Goal: Information Seeking & Learning: Find specific page/section

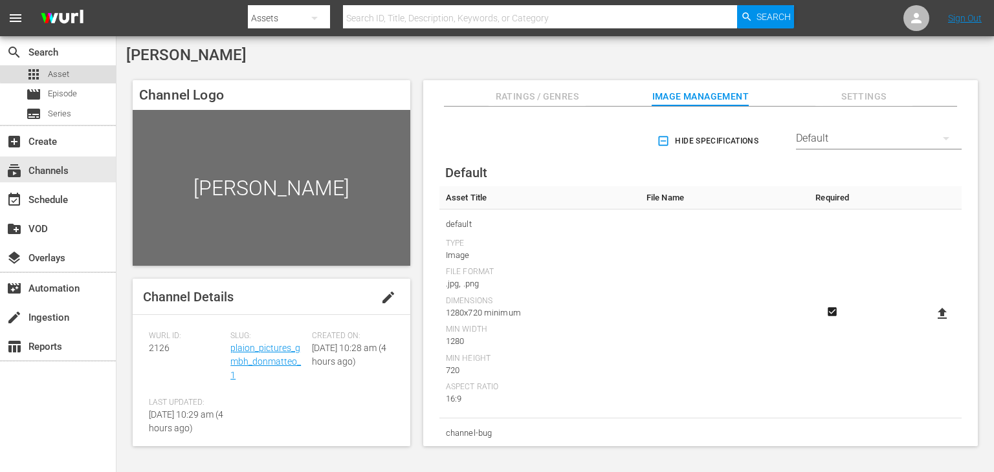
click at [100, 70] on div "apps Asset" at bounding box center [58, 74] width 116 height 18
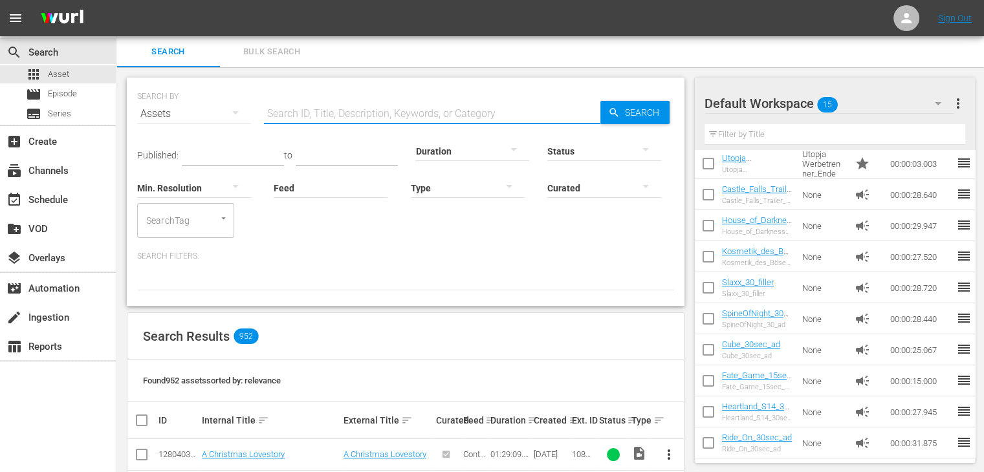
click at [303, 116] on input "text" at bounding box center [432, 113] width 336 height 31
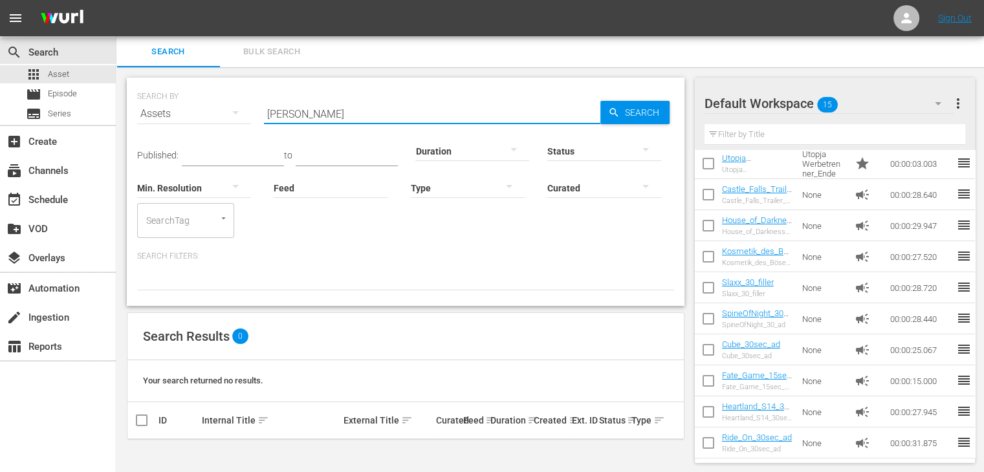
scroll to position [1, 0]
type input "D"
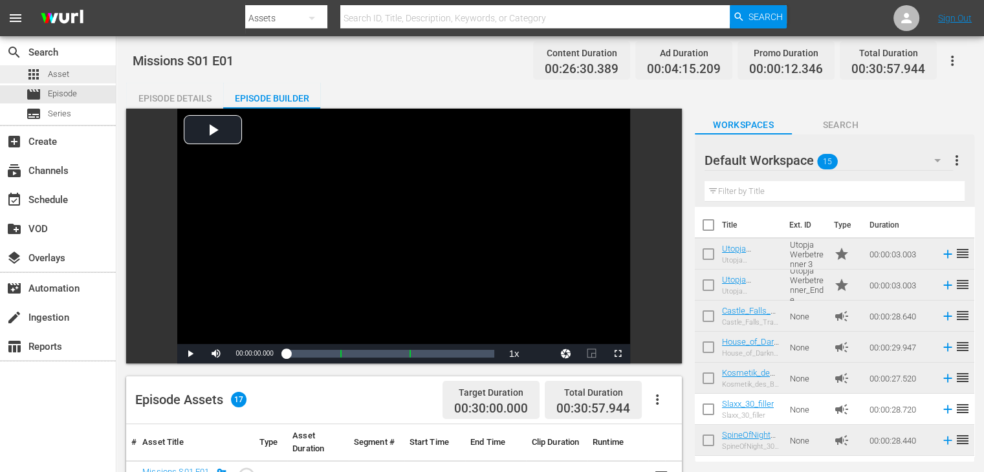
click at [54, 68] on span "Asset" at bounding box center [58, 74] width 21 height 13
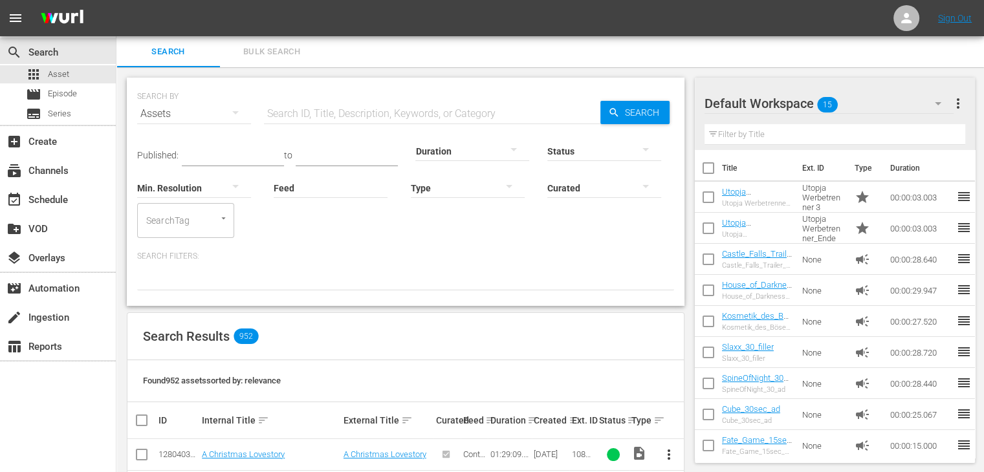
click at [393, 111] on input "text" at bounding box center [432, 113] width 336 height 31
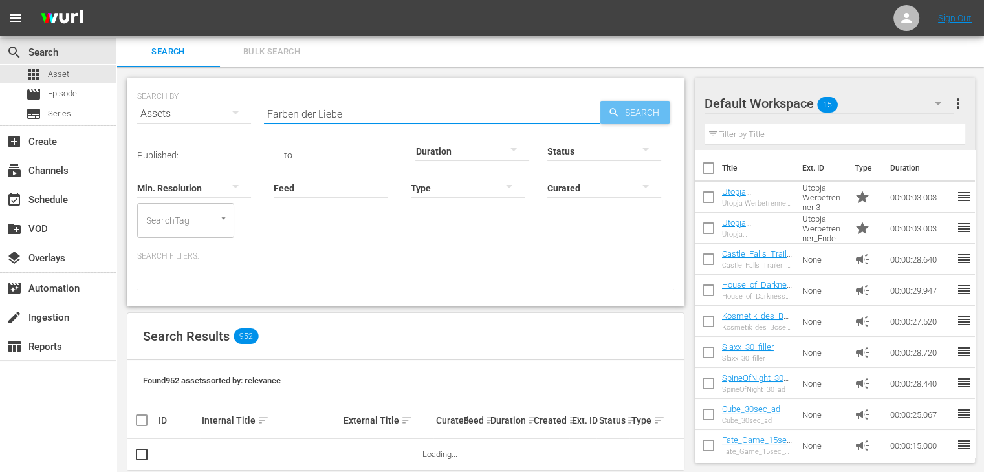
type input "Farben der Liebe"
click at [648, 111] on span "Search" at bounding box center [645, 112] width 50 height 23
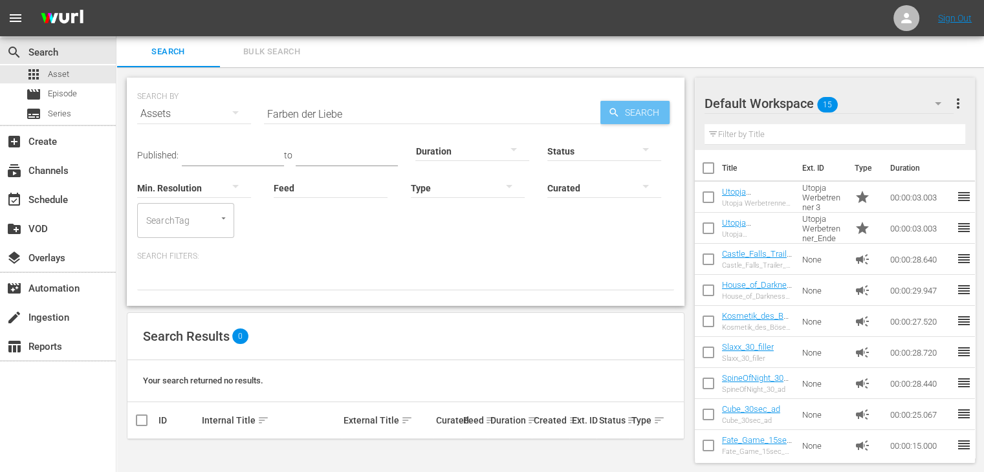
click at [643, 114] on span "Search" at bounding box center [645, 112] width 50 height 23
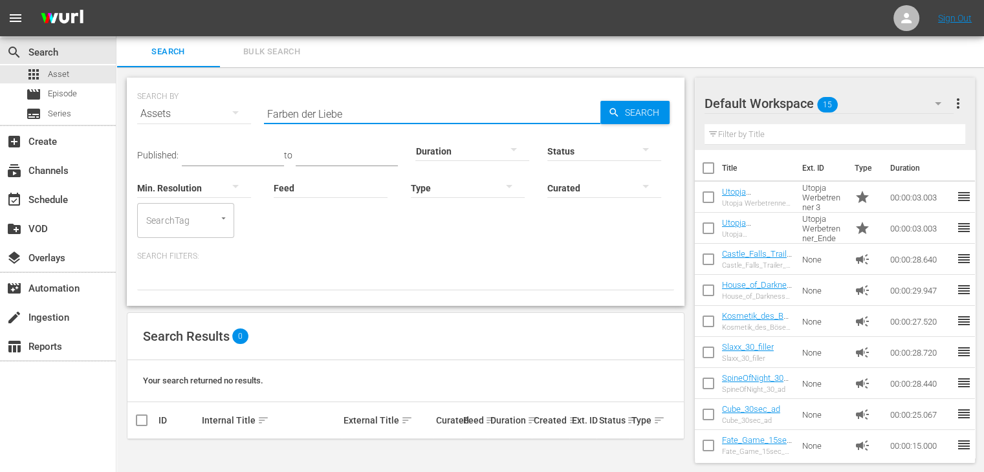
drag, startPoint x: 366, startPoint y: 117, endPoint x: 193, endPoint y: 124, distance: 173.5
click at [193, 124] on div "SEARCH BY Search By Assets Search ID, Title, Description, Keywords, or Category…" at bounding box center [405, 106] width 537 height 47
click at [49, 91] on span "Episode" at bounding box center [62, 93] width 29 height 13
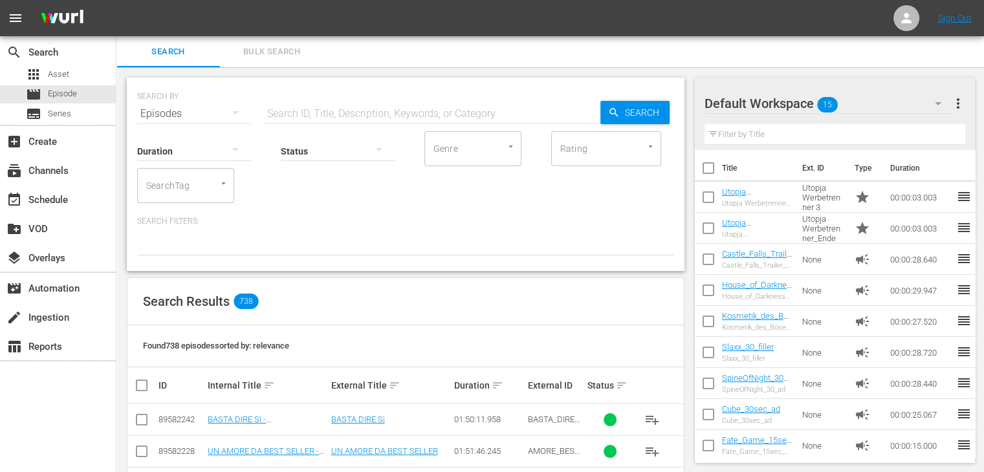
click at [357, 116] on input "text" at bounding box center [432, 113] width 336 height 31
paste input "Farben der Liebe"
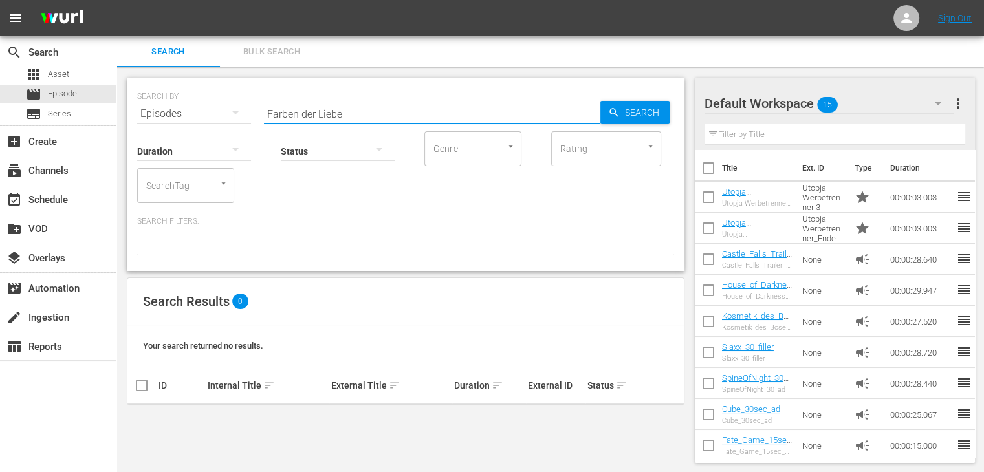
scroll to position [1, 0]
type input "Farben der Liebe"
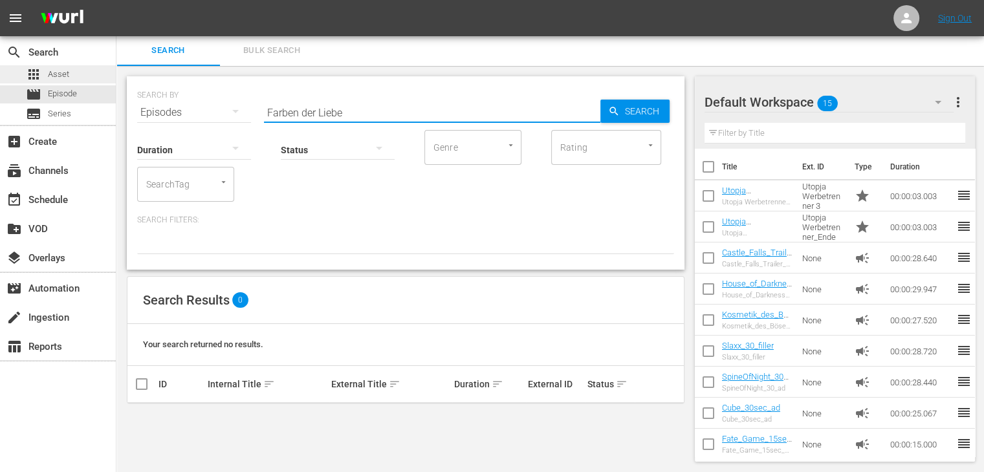
click at [73, 73] on div "apps Asset" at bounding box center [58, 74] width 116 height 18
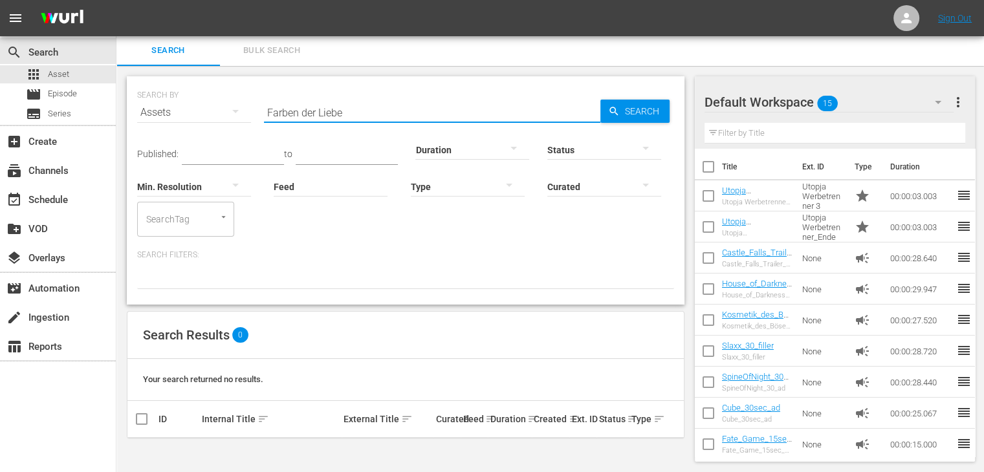
drag, startPoint x: 413, startPoint y: 114, endPoint x: 128, endPoint y: 138, distance: 286.3
click at [128, 138] on div "SEARCH BY Search By Assets Search ID, Title, Description, Keywords, or Category…" at bounding box center [406, 190] width 558 height 228
paste input "Ein Weihnachtsspaß auf vier Pfoten"
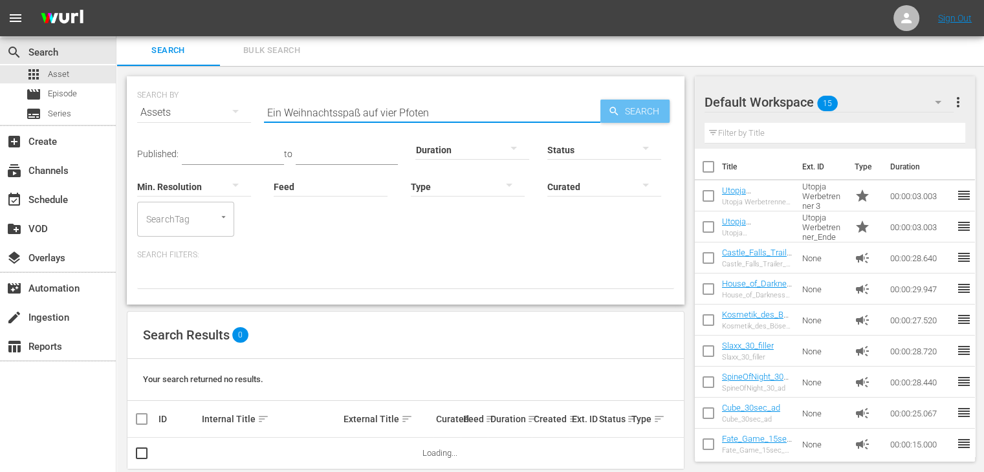
type input "Ein Weihnachtsspaß auf vier Pfoten"
click at [639, 107] on span "Search" at bounding box center [645, 111] width 50 height 23
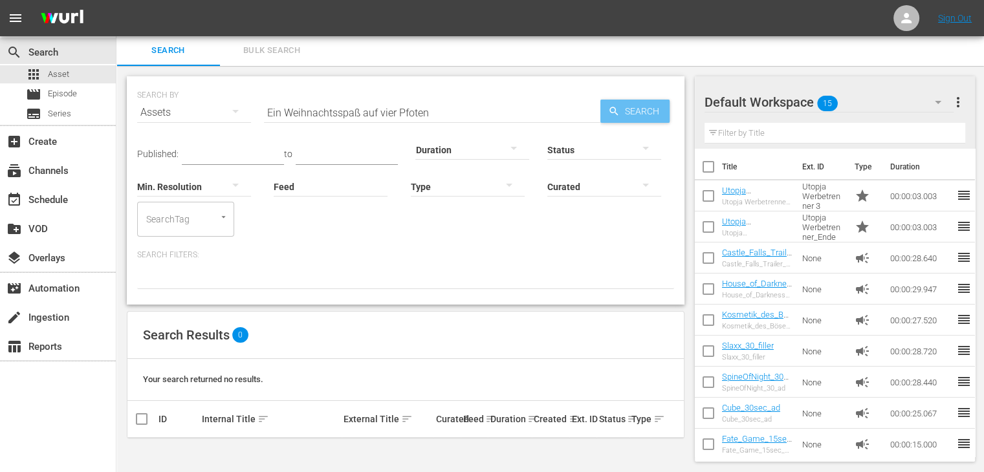
click at [639, 107] on span "Search" at bounding box center [645, 111] width 50 height 23
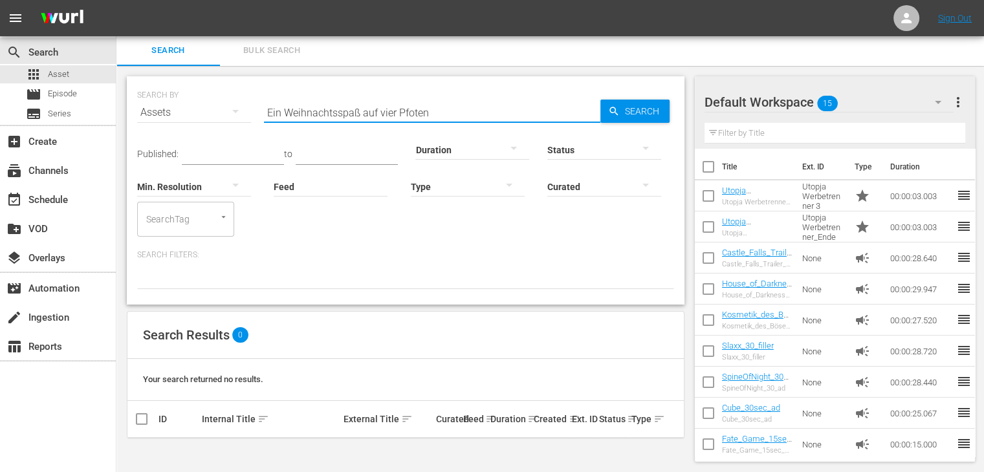
drag, startPoint x: 275, startPoint y: 121, endPoint x: 237, endPoint y: 123, distance: 37.6
click at [237, 123] on div "SEARCH BY Search By Assets Search ID, Title, Description, Keywords, or Category…" at bounding box center [405, 105] width 537 height 47
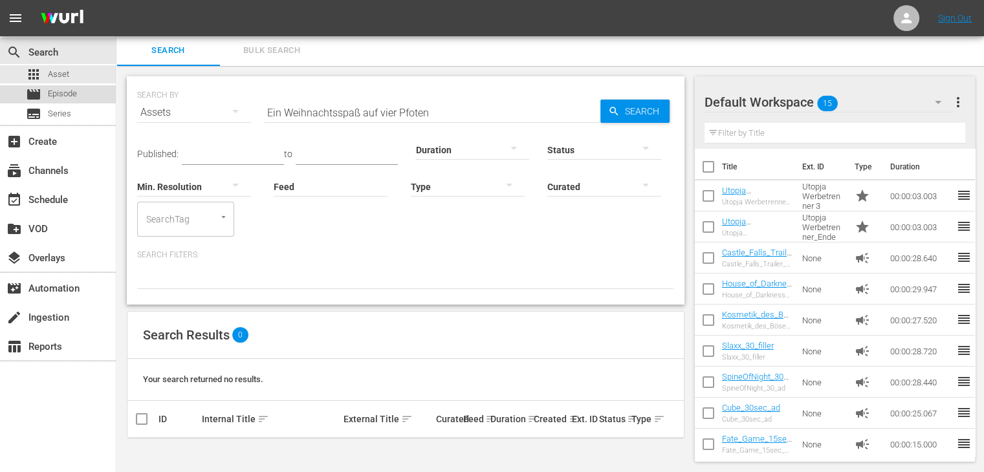
click at [56, 98] on span "Episode" at bounding box center [62, 93] width 29 height 13
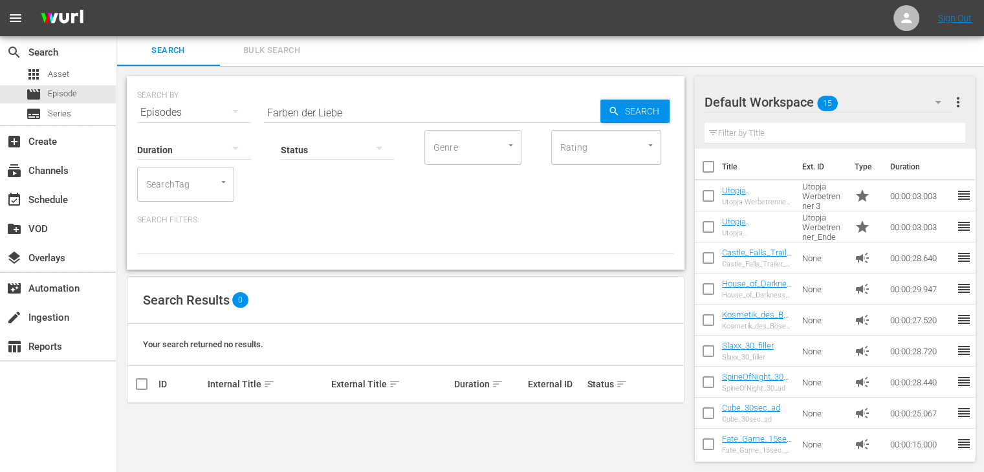
drag, startPoint x: 371, startPoint y: 111, endPoint x: 151, endPoint y: 109, distance: 220.6
click at [151, 109] on div "SEARCH BY Search By Episodes Search ID, Title, Description, Keywords, or Catego…" at bounding box center [405, 105] width 537 height 47
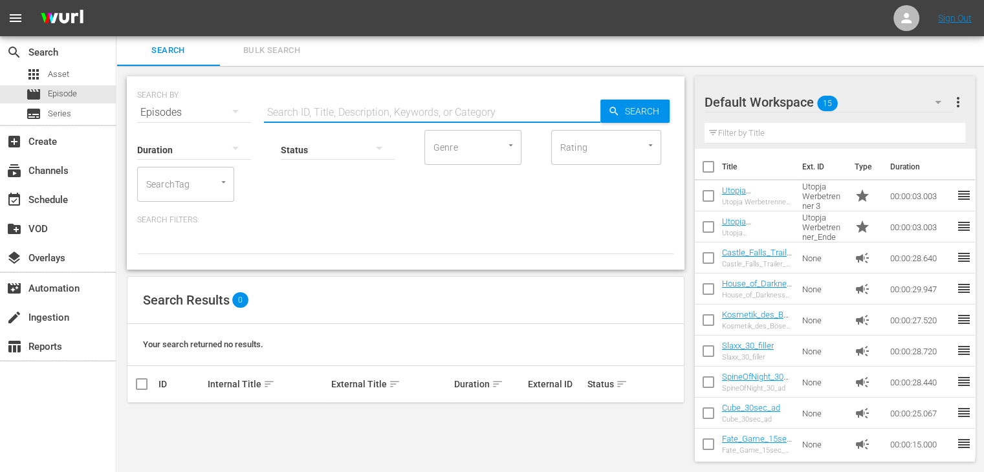
paste input "Ein Weihnachtsspaß auf vier Pfoten"
type input "Ein Weihnachtsspaß auf vier Pfoten"
drag, startPoint x: 317, startPoint y: 114, endPoint x: 185, endPoint y: 127, distance: 132.6
click at [185, 127] on div "SEARCH BY Search By Episodes Search ID, Title, Description, Keywords, or Catego…" at bounding box center [406, 172] width 558 height 193
paste input "2033 - Das Ende ist nah"
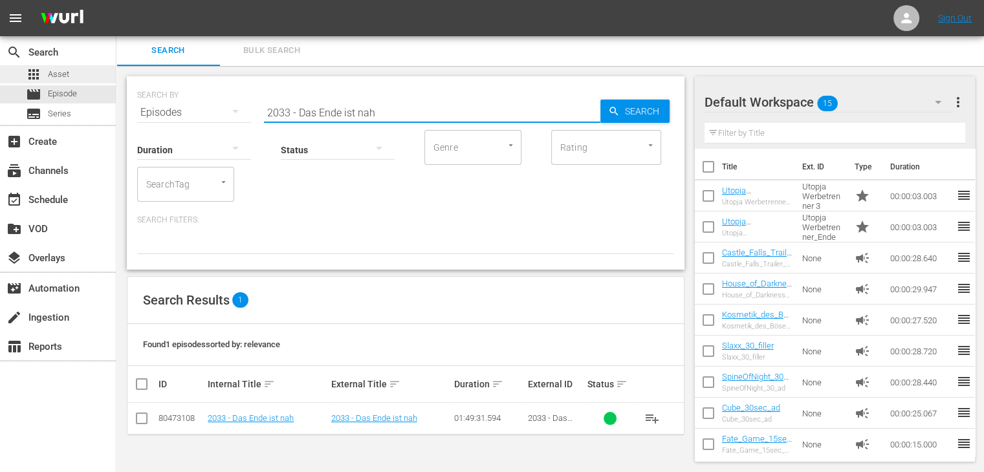
type input "2033 - Das Ende ist nah"
click at [65, 80] on span "Asset" at bounding box center [58, 74] width 21 height 13
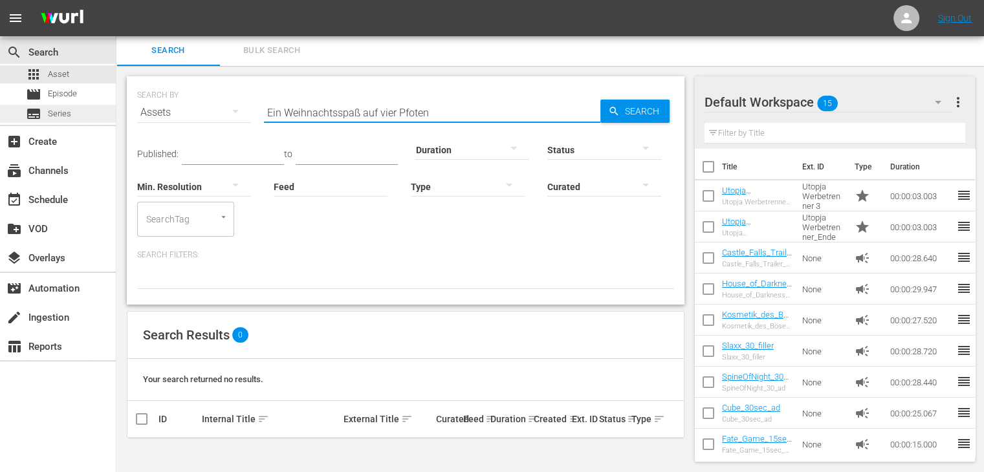
drag, startPoint x: 452, startPoint y: 106, endPoint x: 75, endPoint y: 120, distance: 377.4
paste input "2033 - Das Ende ist nah"
type input "2033 - Das Ende ist nah"
